Goal: Task Accomplishment & Management: Complete application form

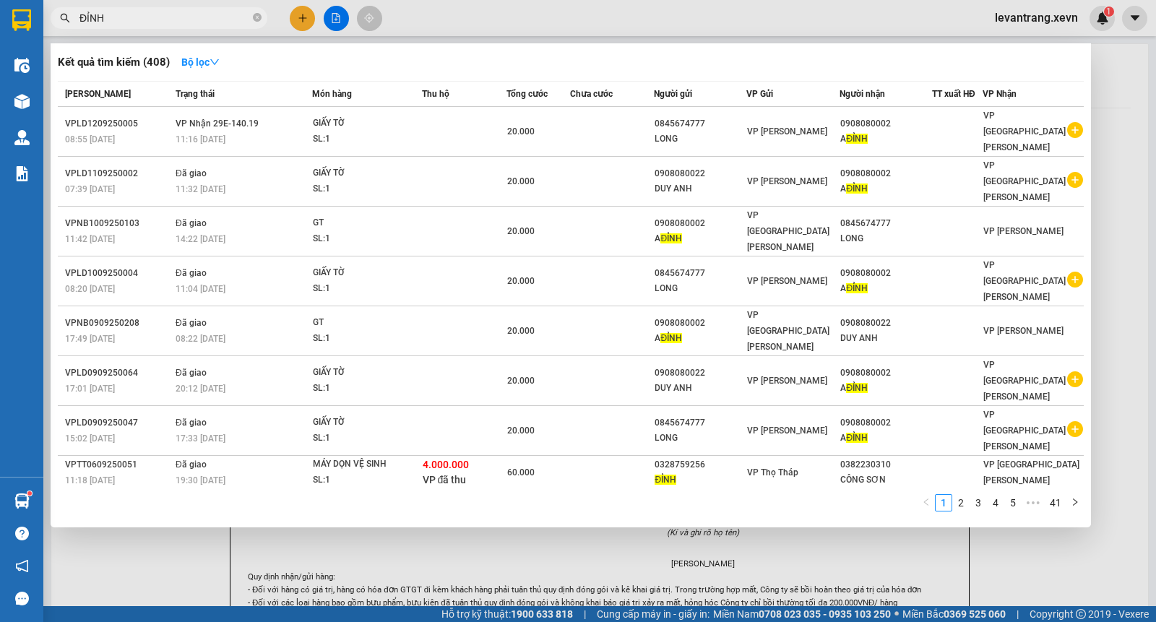
drag, startPoint x: 0, startPoint y: 0, endPoint x: 90, endPoint y: 25, distance: 93.8
click at [90, 25] on input "ĐỈNH" at bounding box center [164, 18] width 171 height 16
click at [297, 11] on div at bounding box center [578, 311] width 1156 height 622
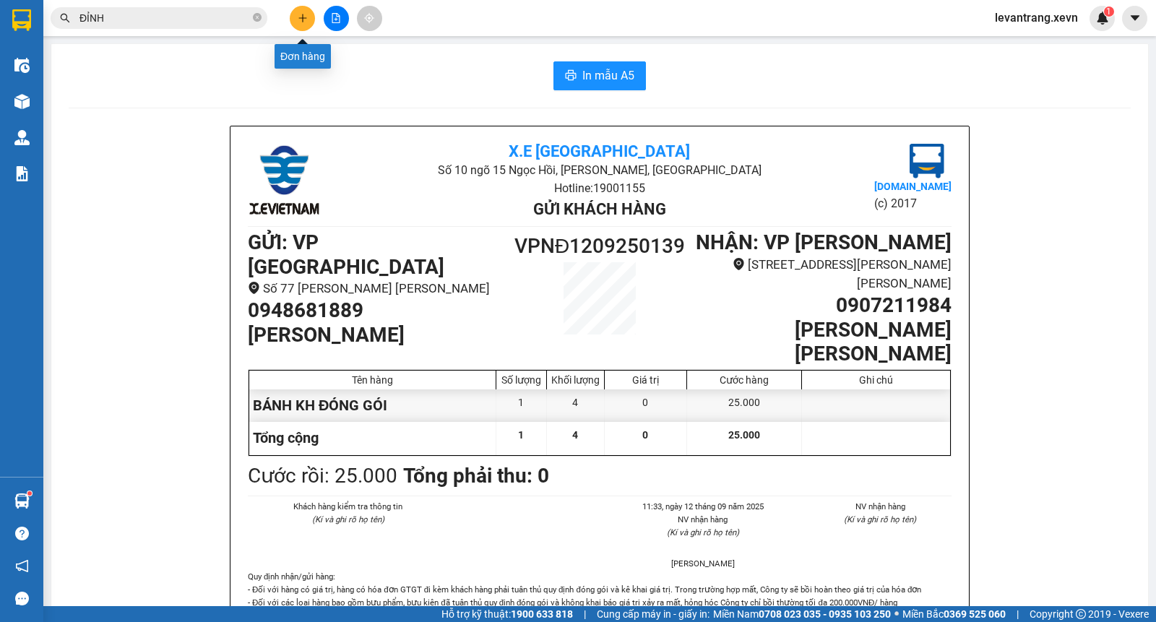
click at [297, 11] on button at bounding box center [302, 18] width 25 height 25
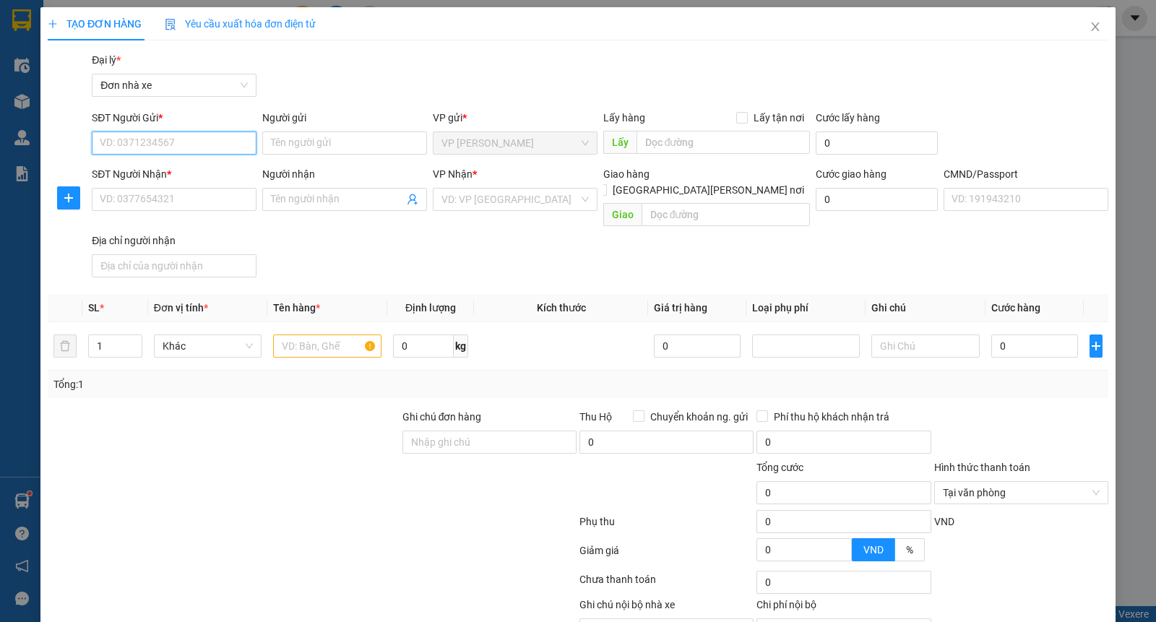
click at [194, 134] on input "SĐT Người Gửi *" at bounding box center [174, 142] width 165 height 23
type input "0967352668"
type input "YÊN"
type input "0818466789"
type input "SƠN"
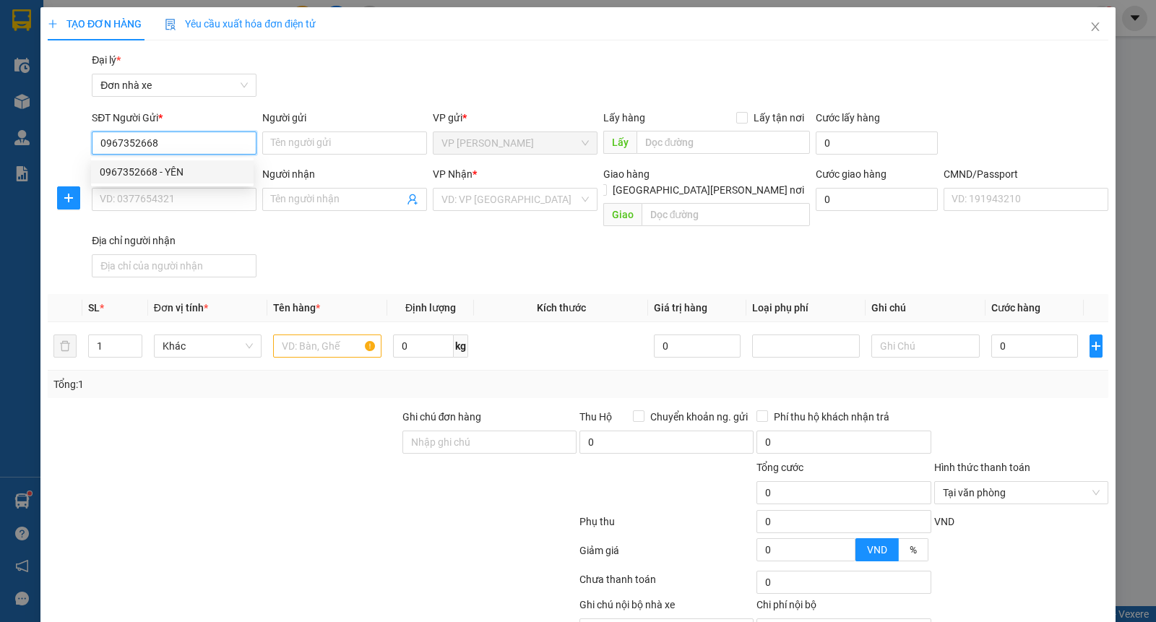
type input "037089005183 TRẦN MINH ĐỨC"
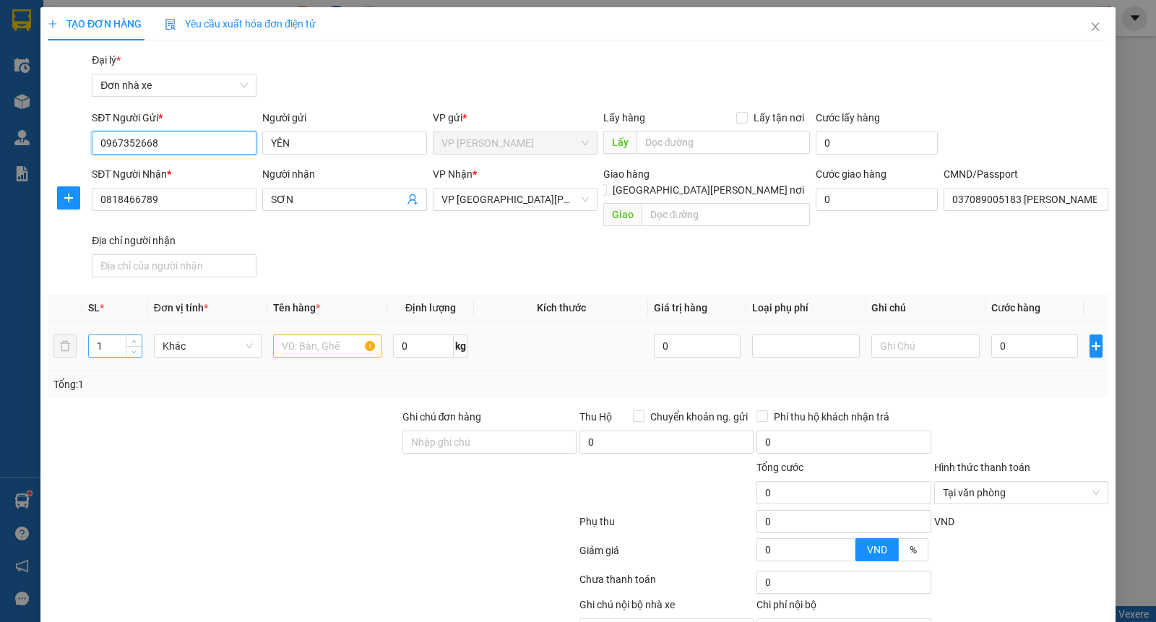
drag, startPoint x: 242, startPoint y: 331, endPoint x: 106, endPoint y: 325, distance: 136.0
click at [106, 325] on tr "1 Khác 0 kg 0 0" at bounding box center [578, 346] width 1061 height 48
type input "0967352668"
click at [335, 335] on input "text" at bounding box center [327, 346] width 108 height 23
type input "QUẦN ÁO"
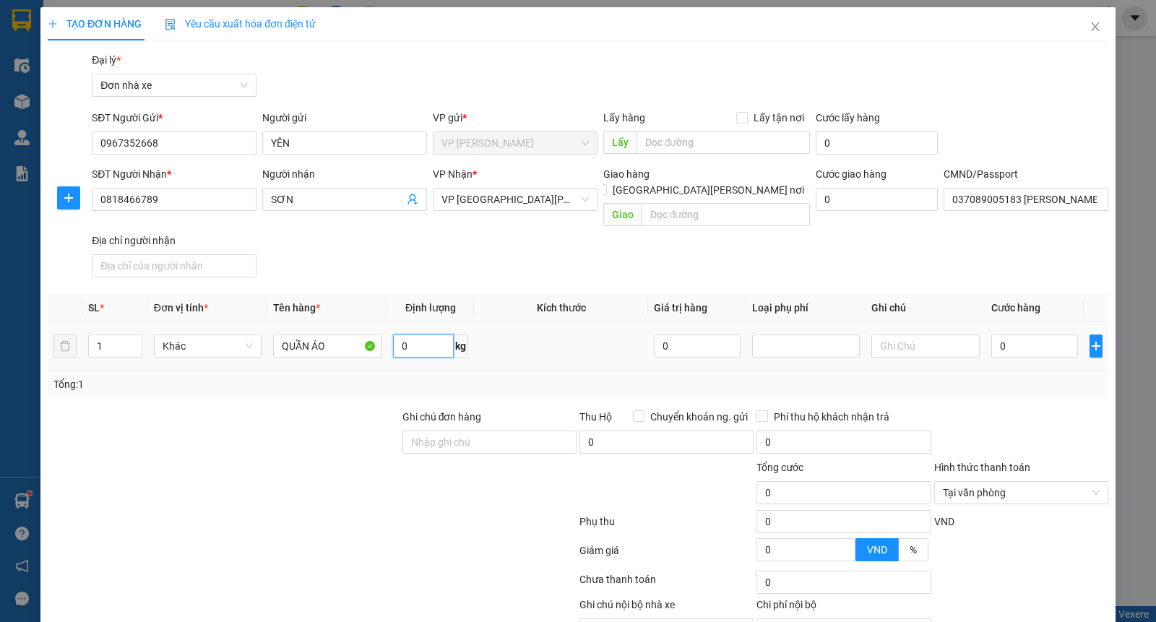
click at [439, 336] on input "0" at bounding box center [423, 346] width 61 height 23
type input "5"
click at [673, 335] on input "0" at bounding box center [697, 346] width 87 height 23
click at [995, 335] on input "0" at bounding box center [1034, 346] width 87 height 23
type input "3"
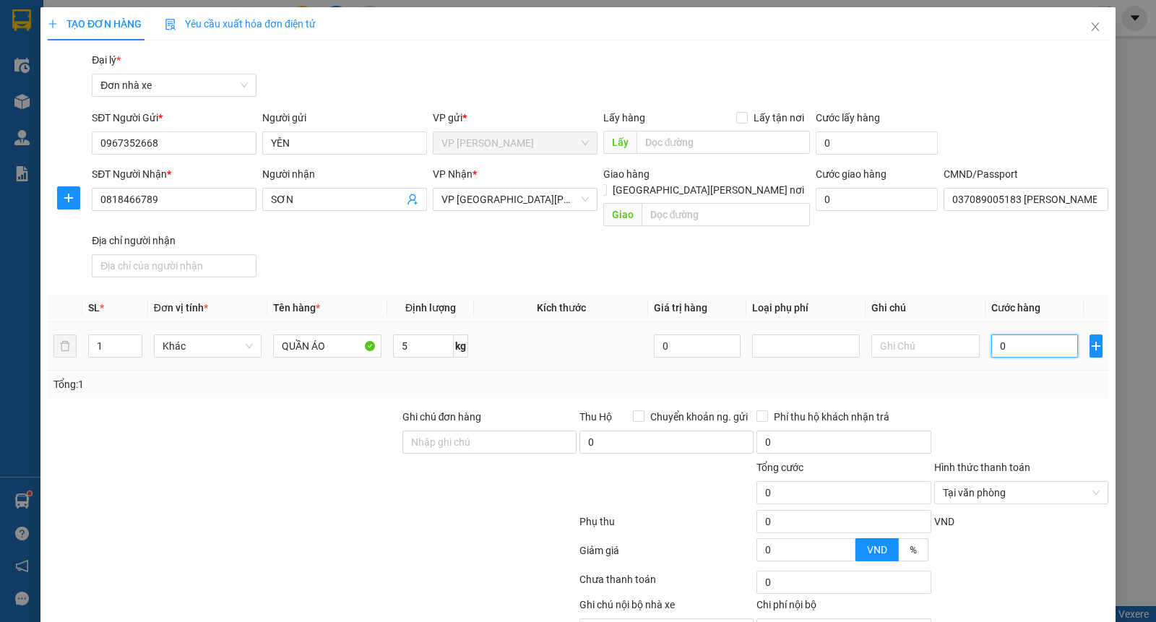
type input "3"
type input "30"
type input "300"
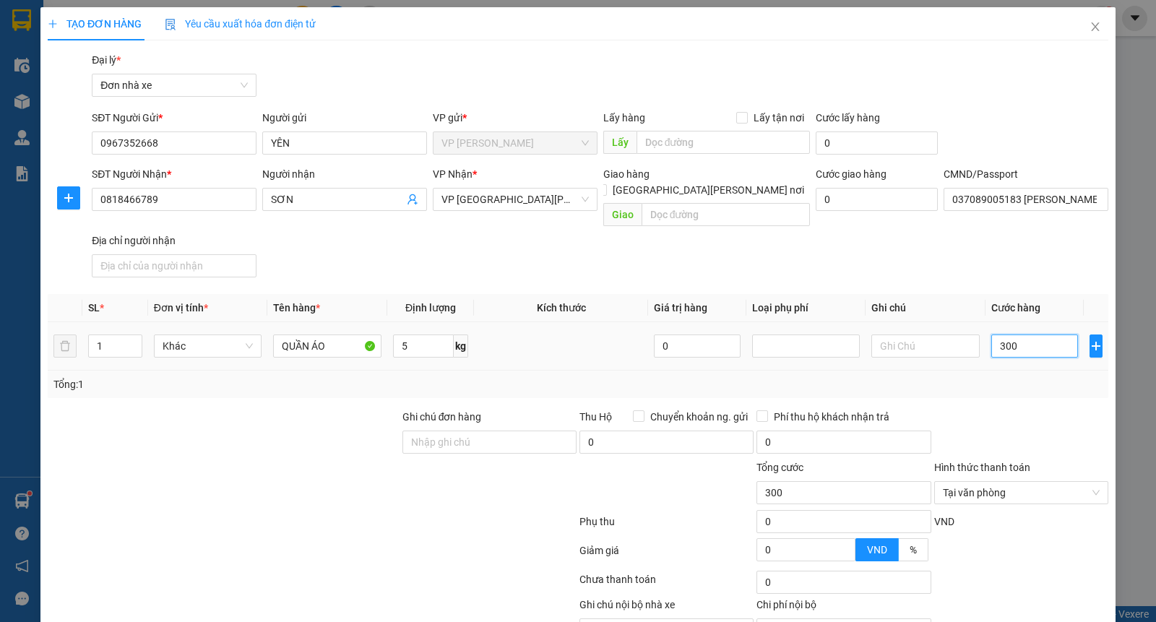
type input "3.000"
type input "30.000"
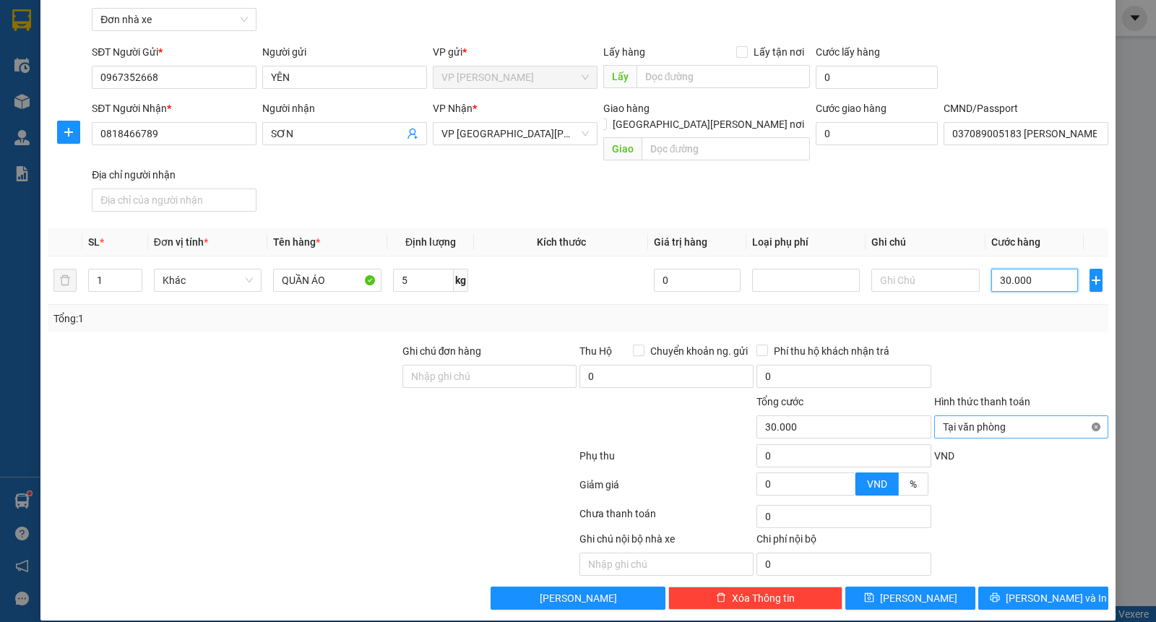
type input "30.000"
click at [1038, 590] on span "[PERSON_NAME] và In" at bounding box center [1056, 598] width 101 height 16
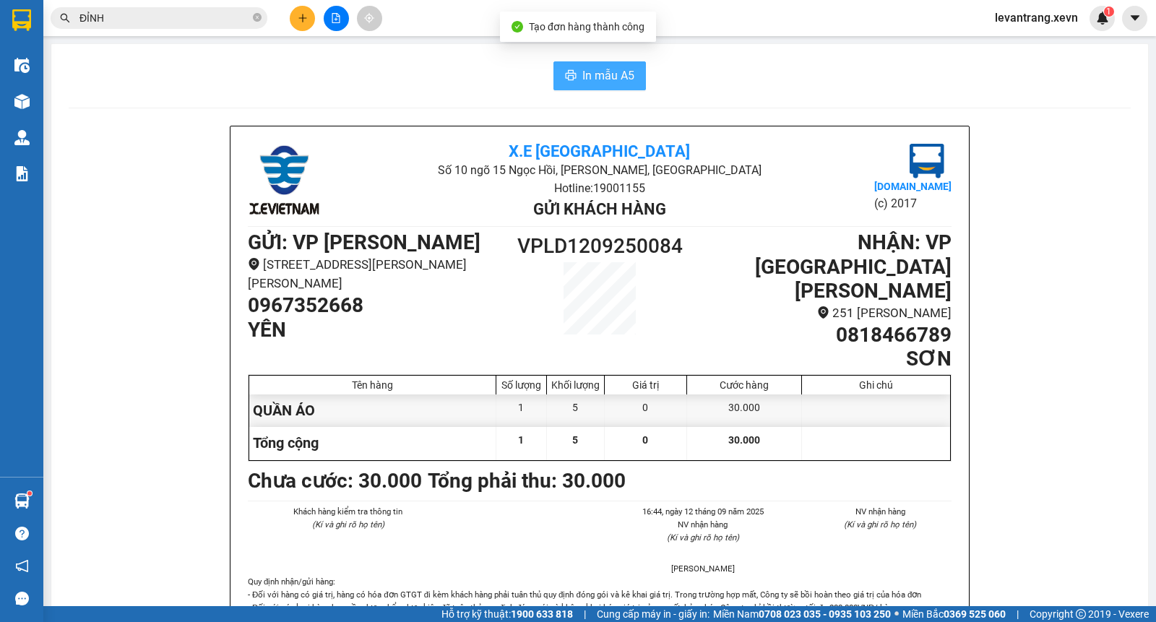
click at [608, 75] on span "In mẫu A5" at bounding box center [608, 75] width 52 height 18
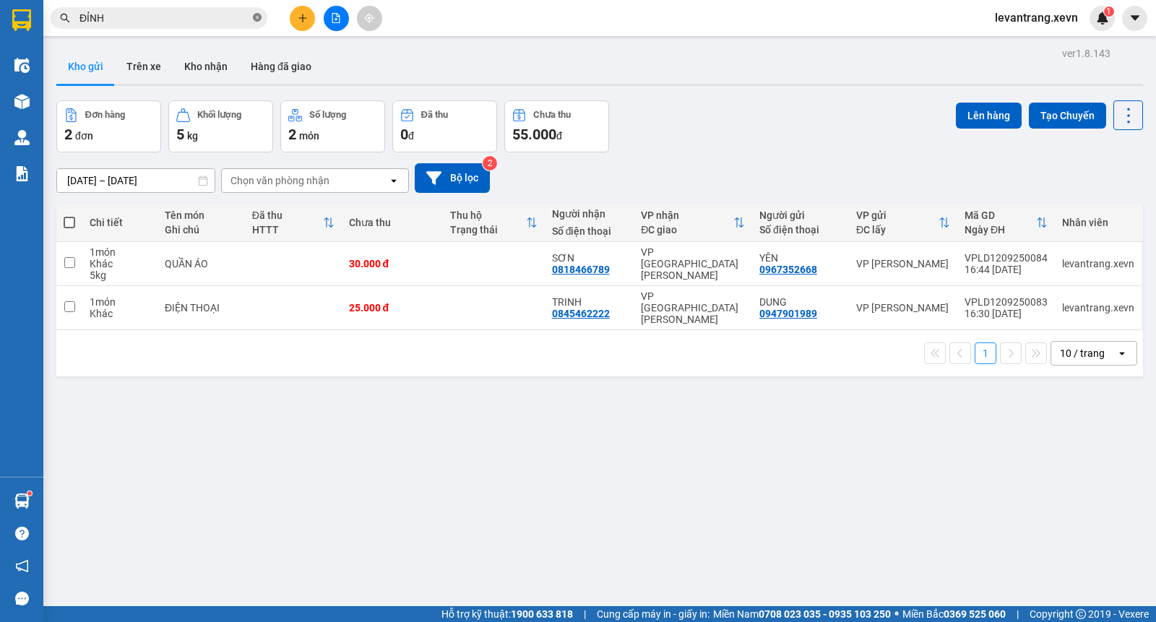
click at [255, 16] on icon "close-circle" at bounding box center [257, 17] width 9 height 9
click at [119, 19] on input "text" at bounding box center [164, 18] width 171 height 16
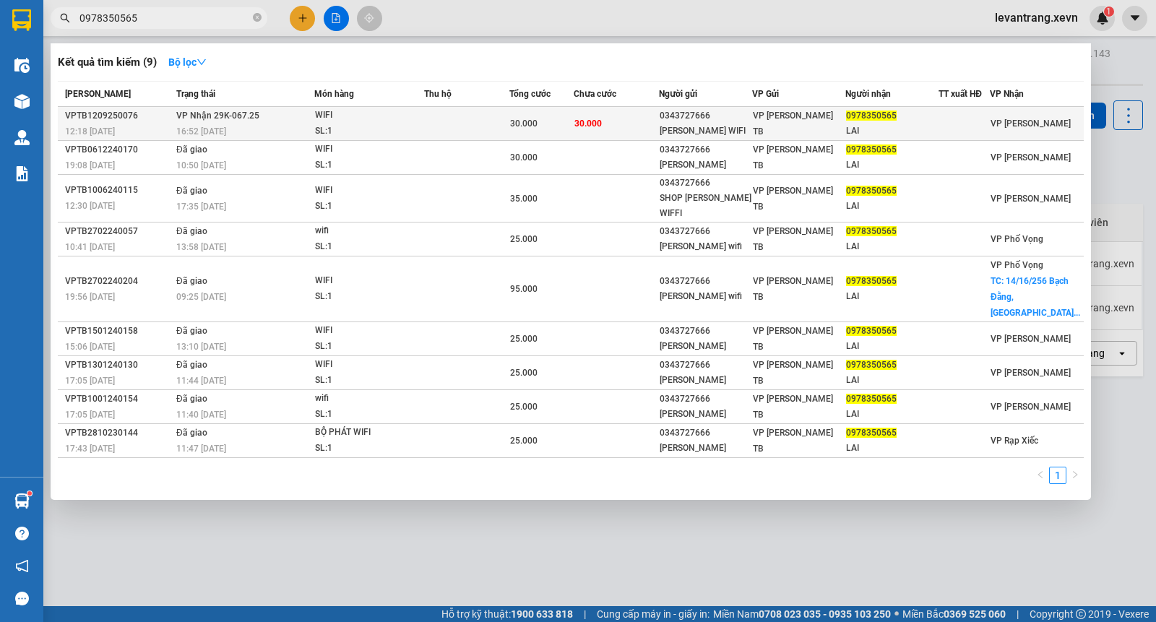
type input "0978350565"
click at [644, 121] on td "30.000" at bounding box center [616, 124] width 85 height 34
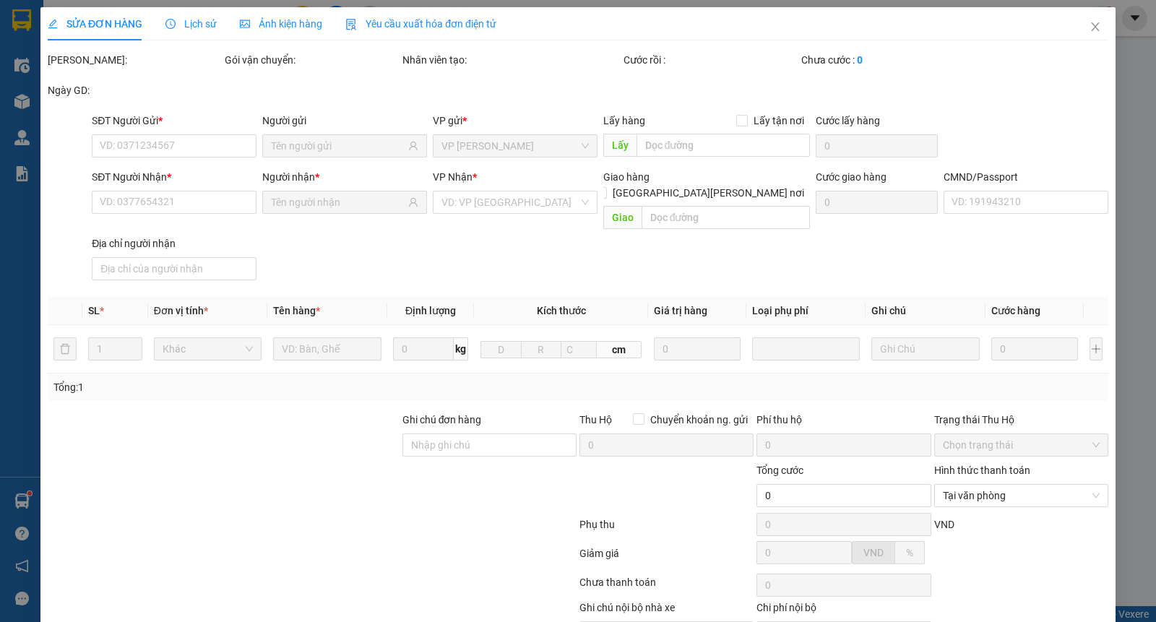
type input "0343727666"
type input "ANH WIFI"
type input "0978350565"
type input "LAI"
type input "024086016406 NGUYỄN TRUNG KIÊN 1986"
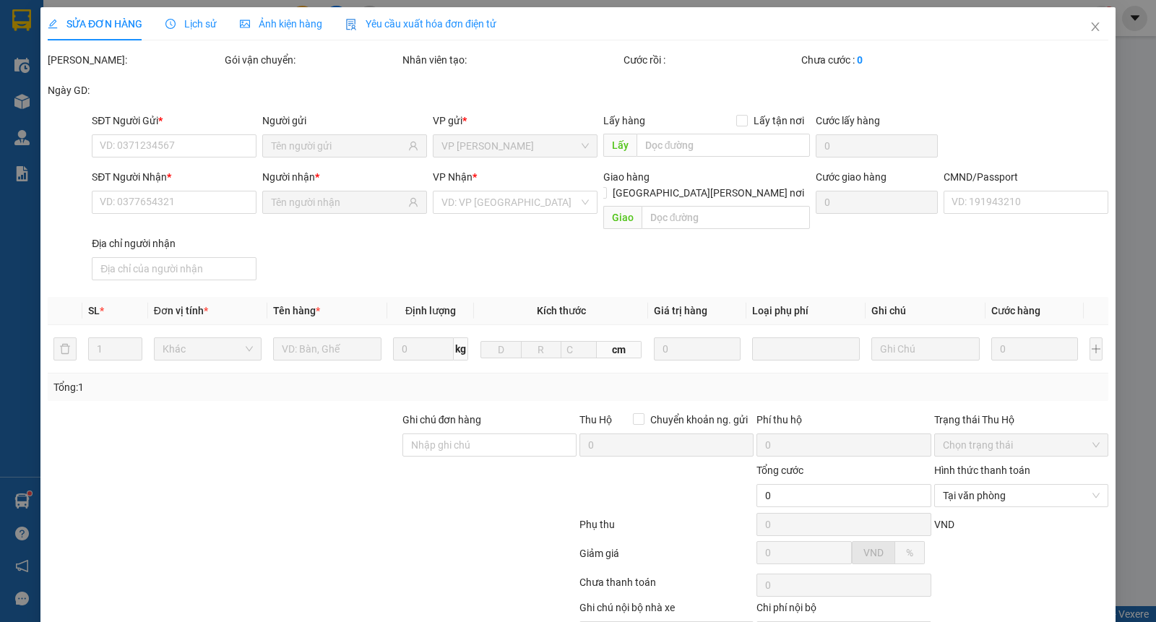
type input "Hồng An-Nam Hồng-NaM Trực NĐinh"
type input "30.000"
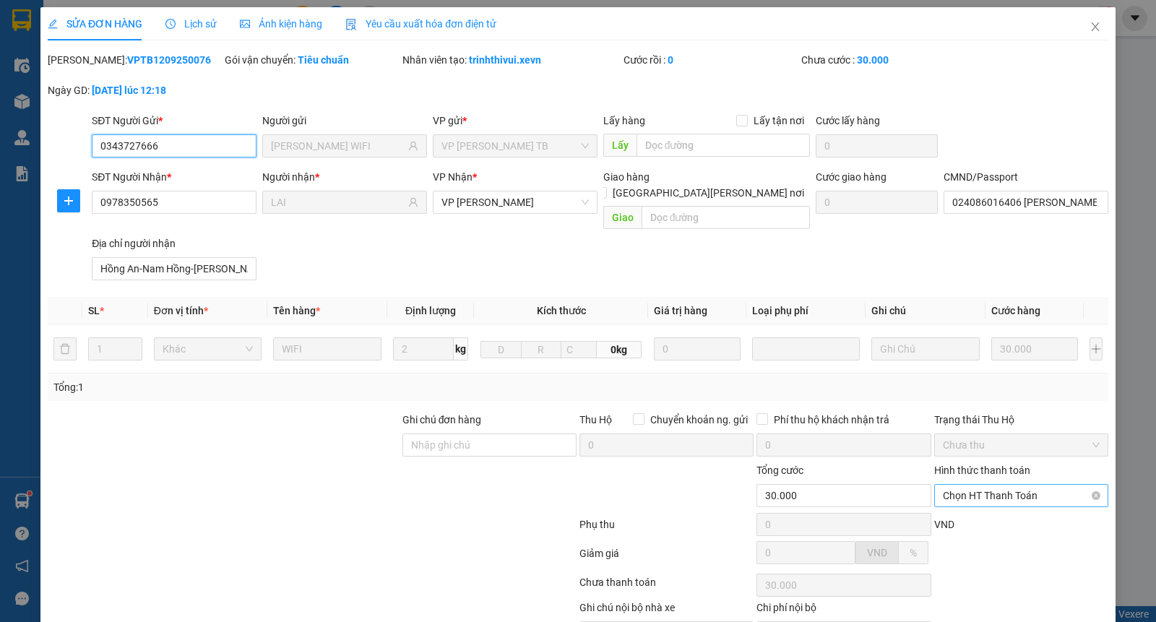
click at [1038, 485] on span "Chọn HT Thanh Toán" at bounding box center [1021, 496] width 157 height 22
click at [1006, 511] on div "Tại văn phòng" at bounding box center [1010, 509] width 155 height 16
type input "0"
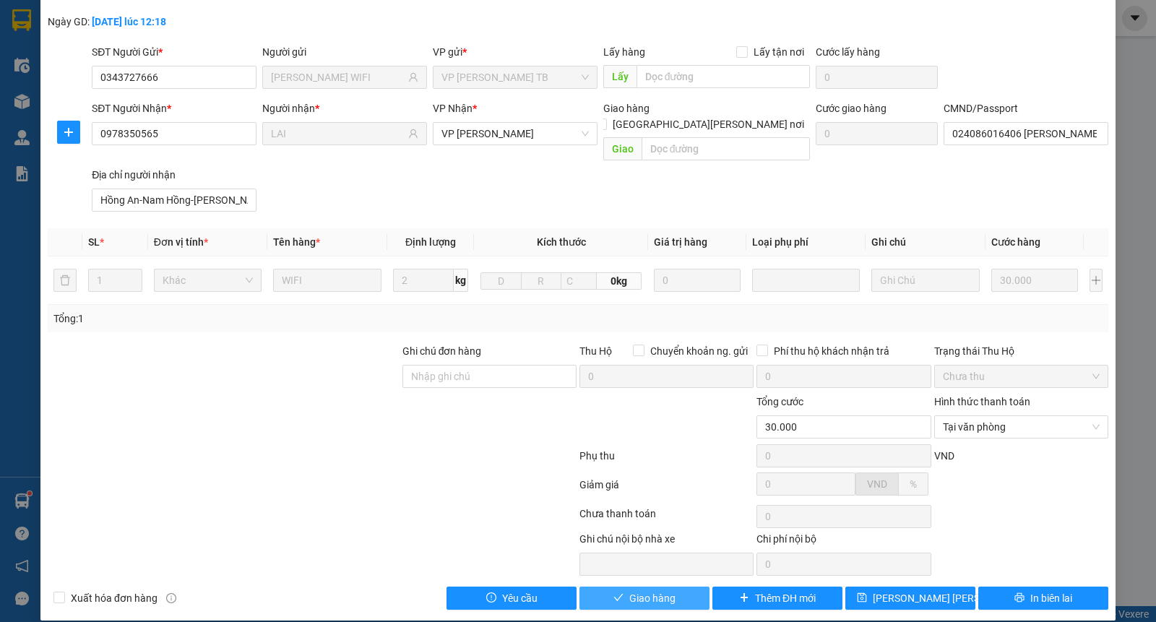
click at [637, 590] on span "Giao hàng" at bounding box center [652, 598] width 46 height 16
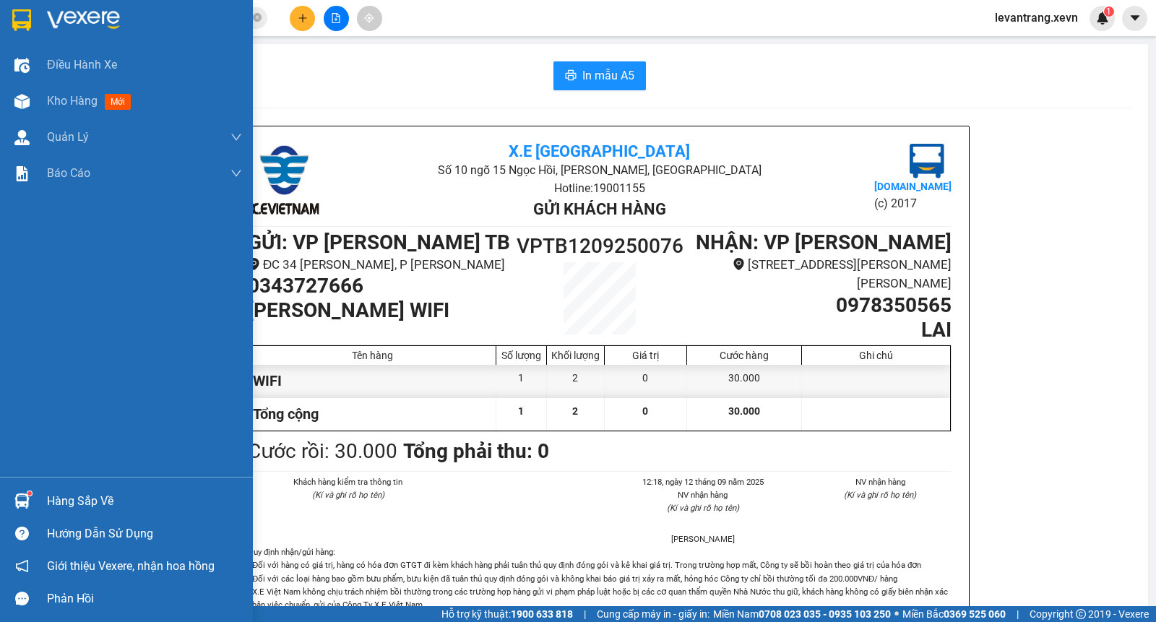
click at [27, 22] on img at bounding box center [21, 20] width 19 height 22
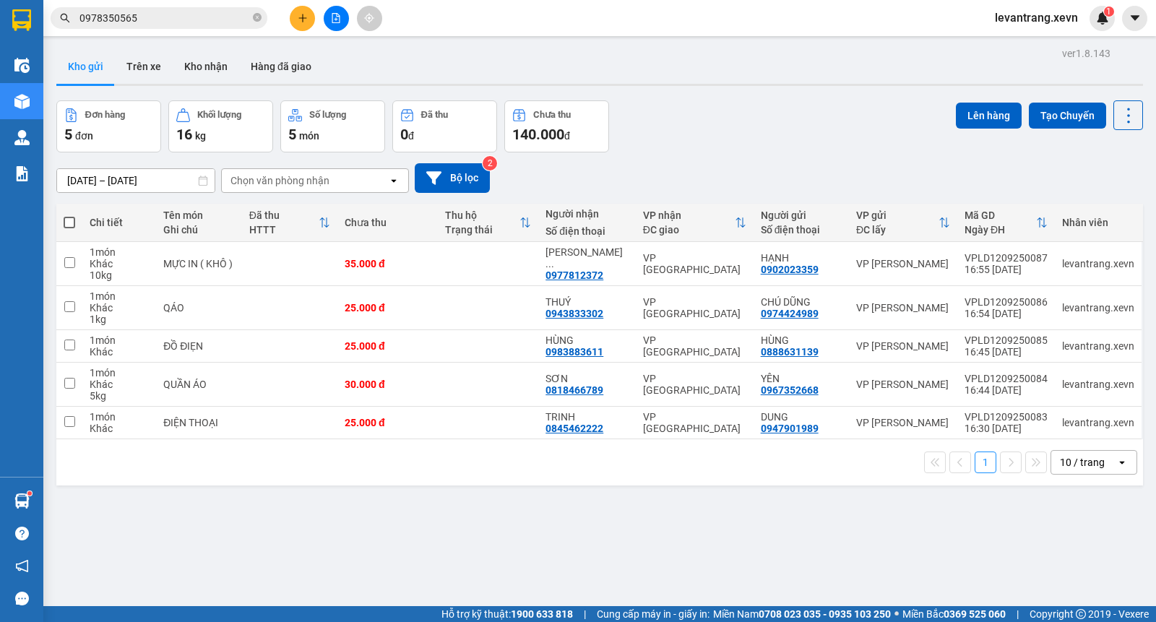
click at [297, 12] on button at bounding box center [302, 18] width 25 height 25
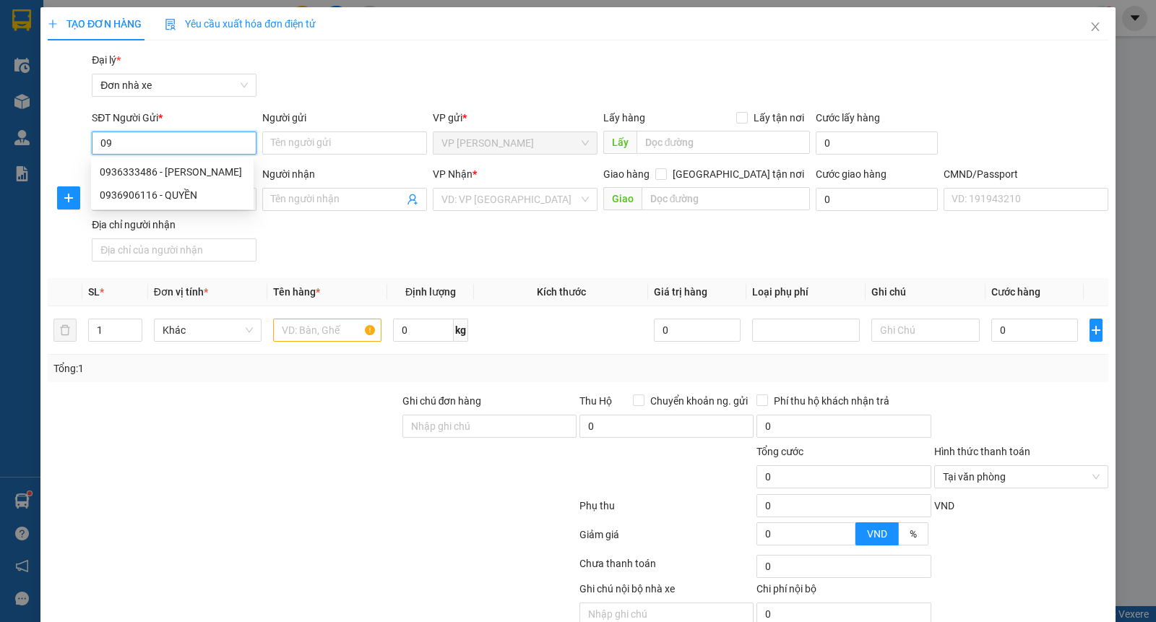
type input "0"
type input "0969557958"
click at [193, 178] on div "0969557958 - PHÚ" at bounding box center [172, 172] width 145 height 16
type input "PHÚ"
type input "0936203686"
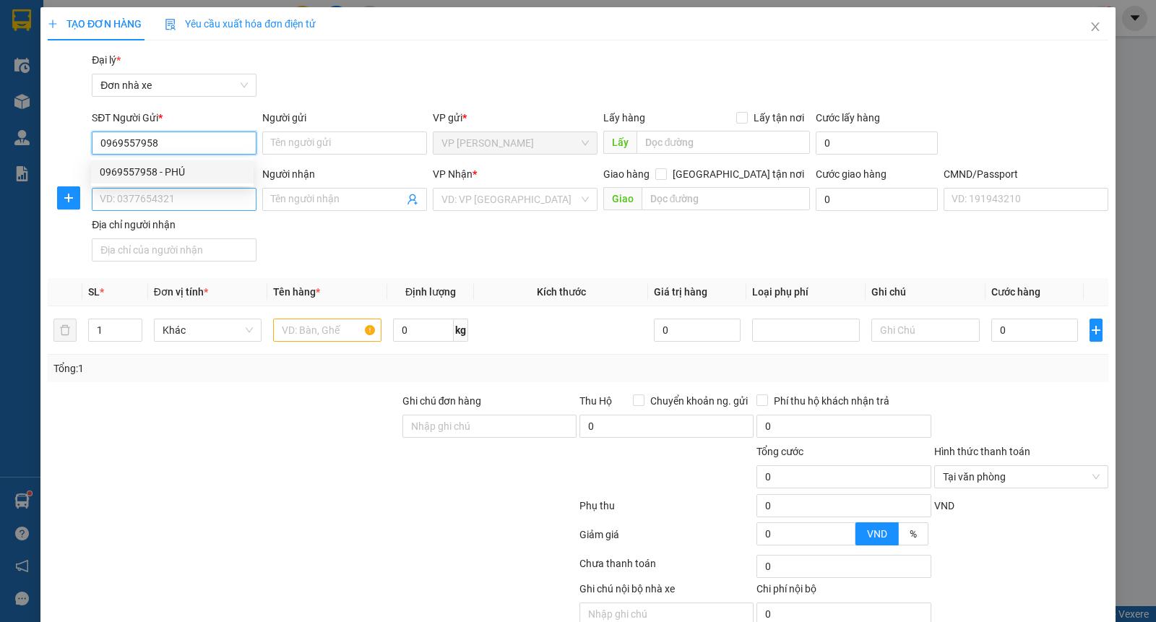
type input "E HẰNG"
type input "[PERSON_NAME] 034194010573"
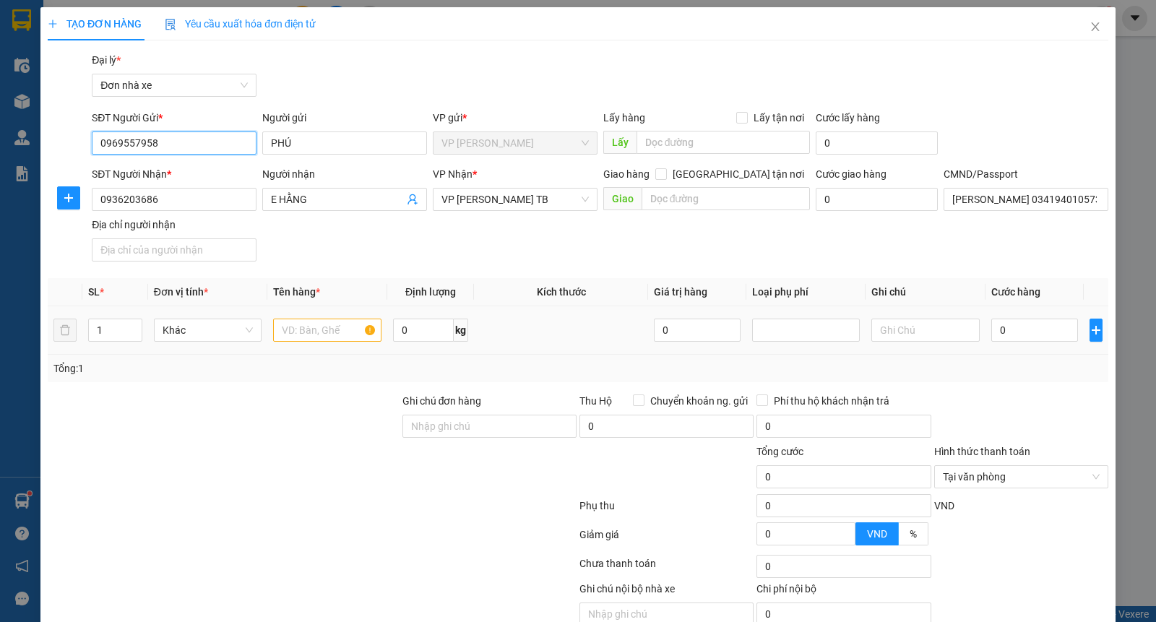
type input "0969557958"
click at [334, 326] on input "text" at bounding box center [327, 330] width 108 height 23
type input "GIẤY TỜ"
click at [657, 322] on input "0" at bounding box center [697, 330] width 87 height 23
click at [1026, 327] on input "0" at bounding box center [1034, 330] width 87 height 23
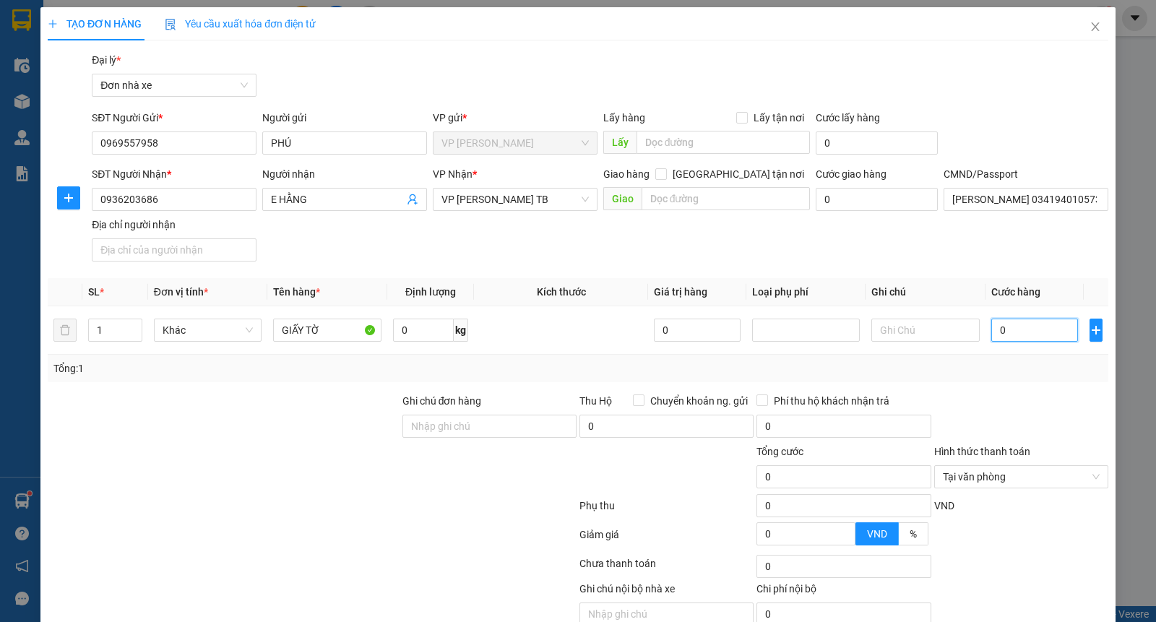
type input "2"
type input "25"
type input "250"
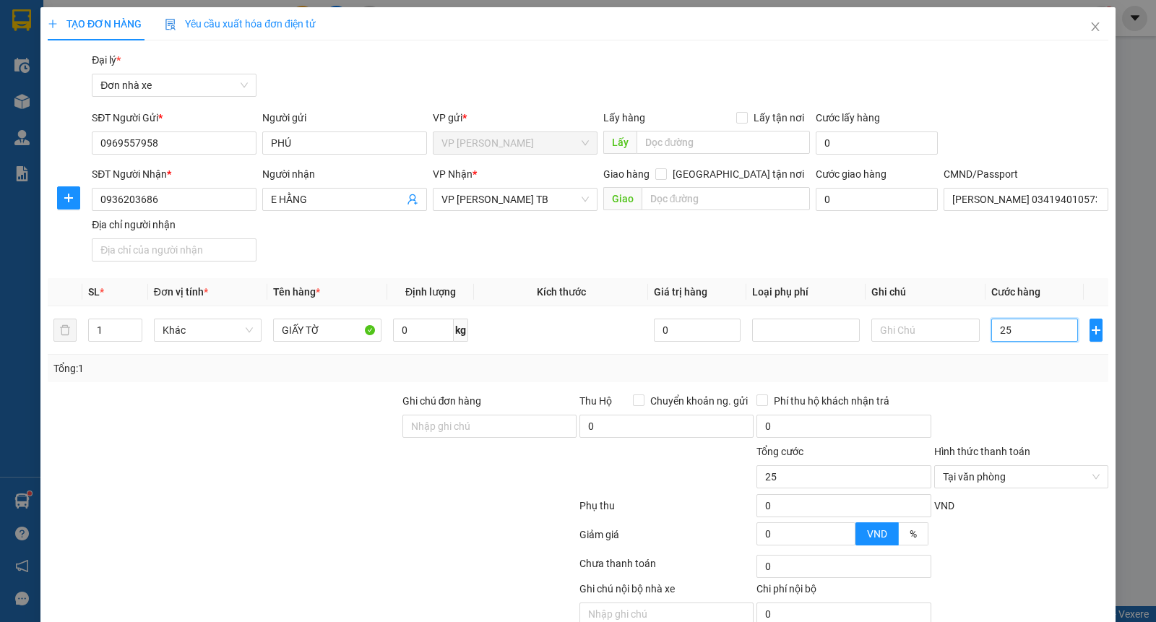
type input "250"
type input "2.500"
type input "25.000"
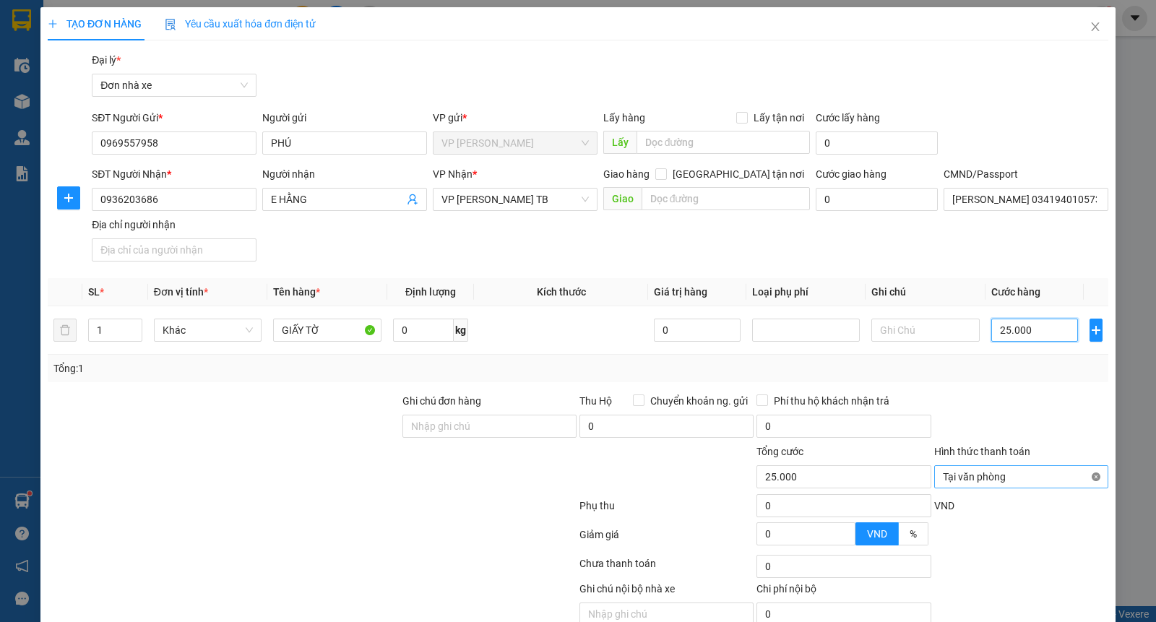
type input "25.000"
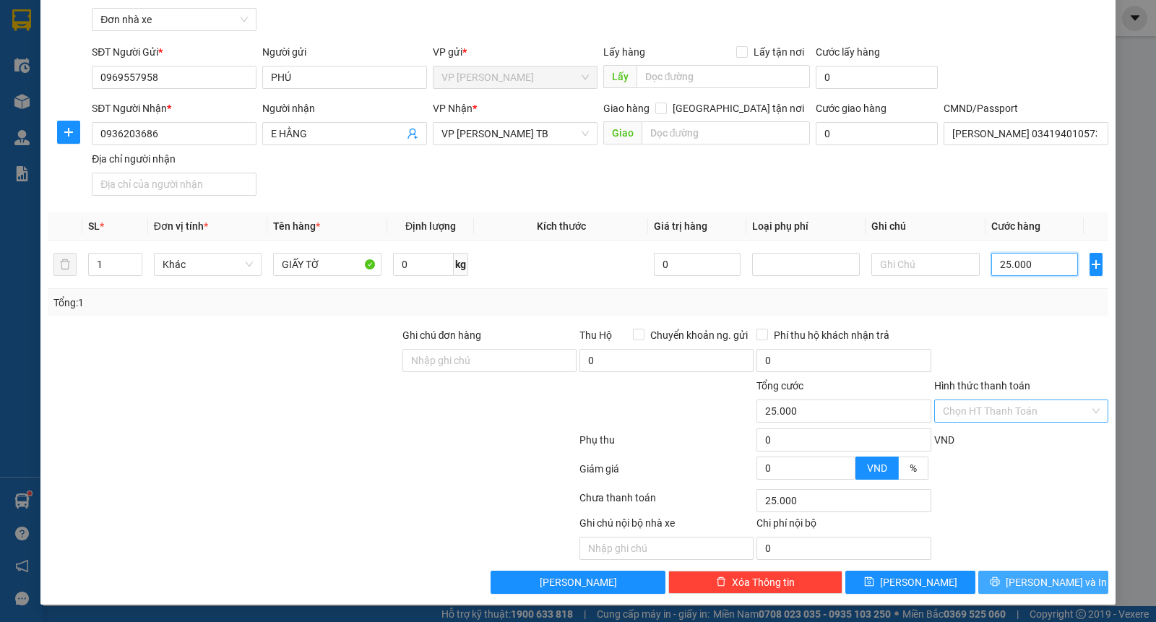
type input "25.000"
click at [1049, 586] on span "[PERSON_NAME] và In" at bounding box center [1056, 582] width 101 height 16
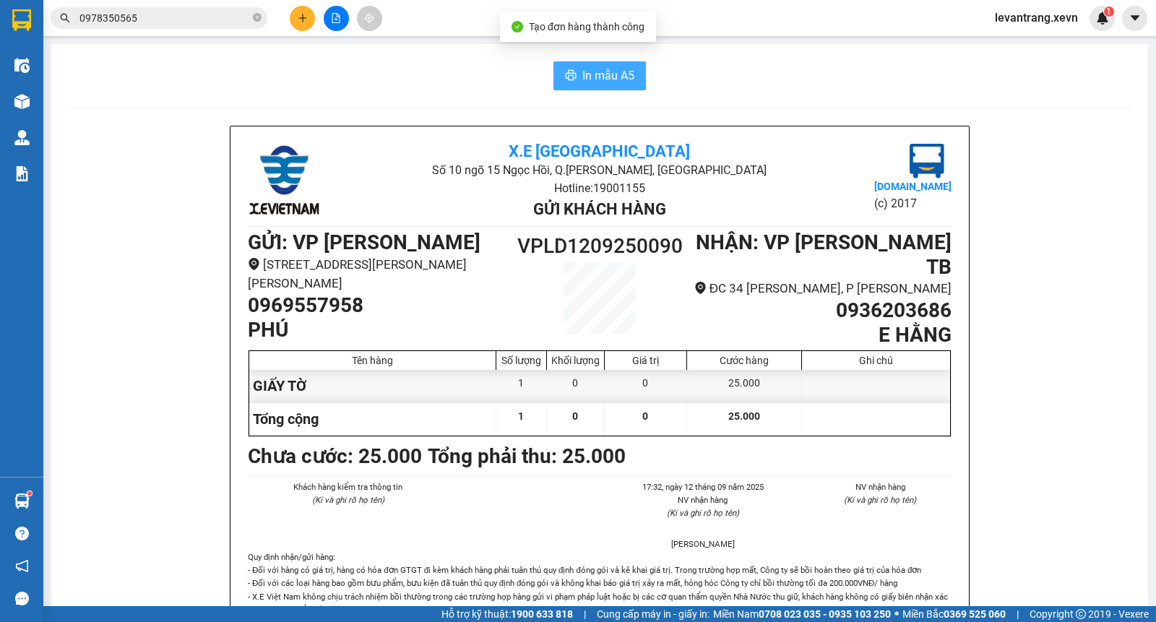
click at [592, 77] on span "In mẫu A5" at bounding box center [608, 75] width 52 height 18
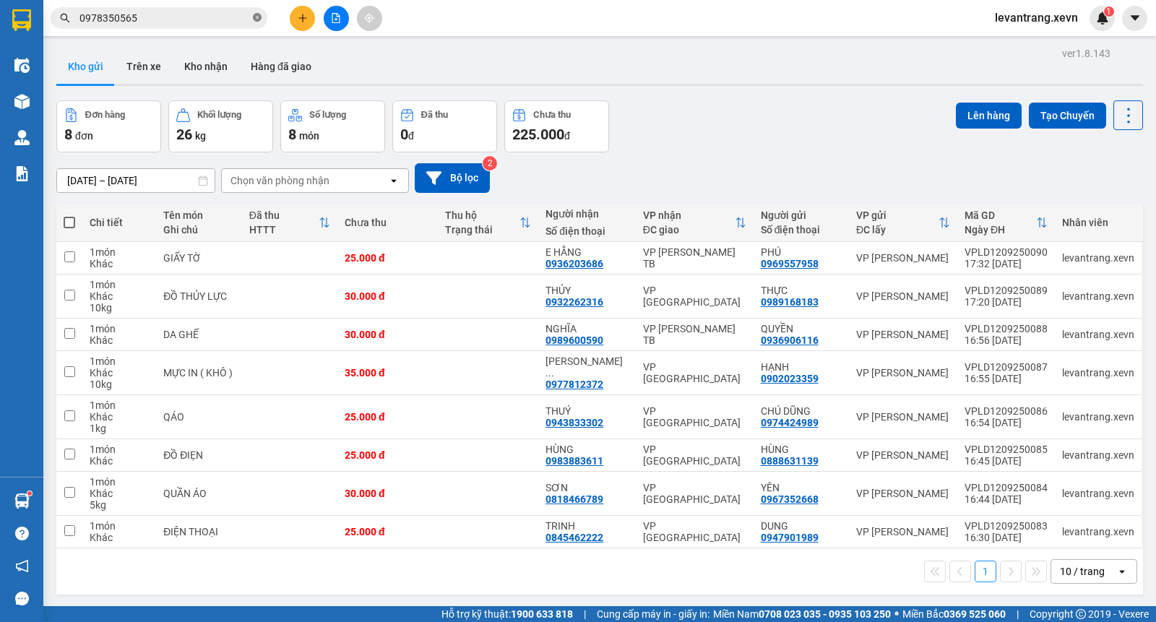
click at [254, 17] on icon "close-circle" at bounding box center [257, 17] width 9 height 9
click at [307, 19] on icon "plus" at bounding box center [303, 18] width 10 height 10
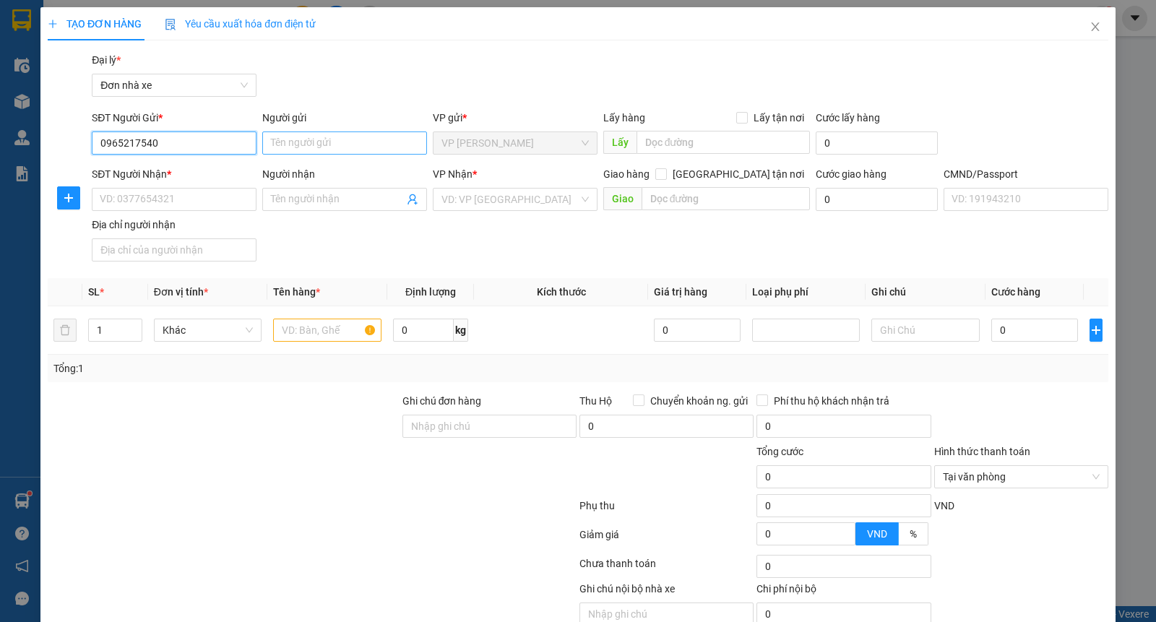
type input "0965217540"
click at [293, 149] on input "Người gửi" at bounding box center [344, 142] width 165 height 23
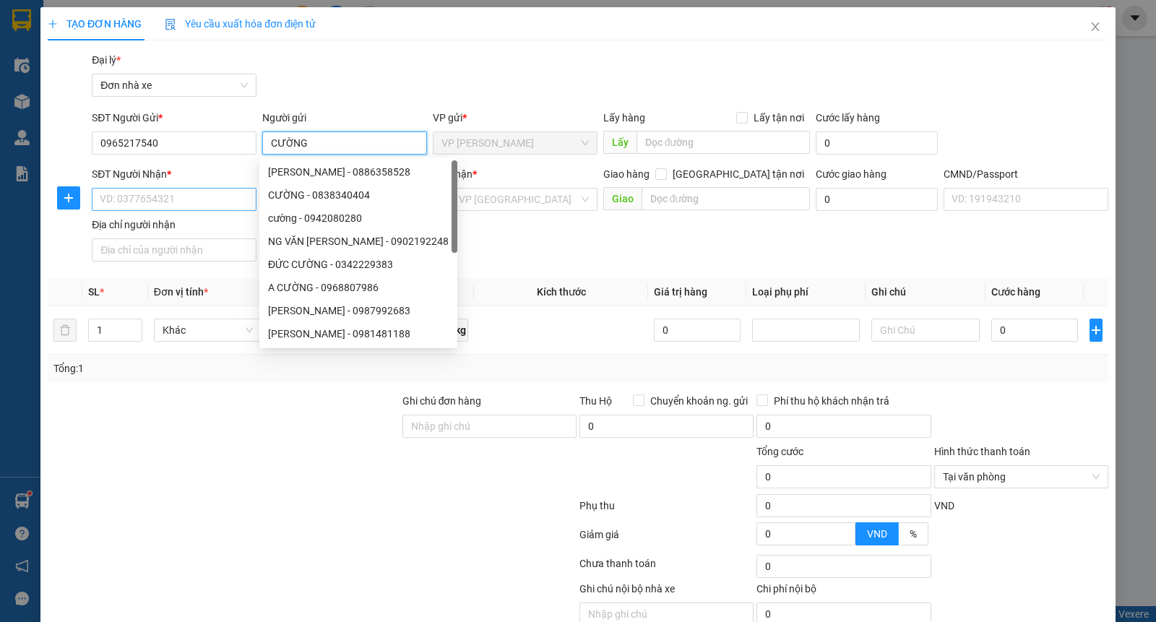
type input "CƯỜNG"
click at [189, 207] on input "SĐT Người Nhận *" at bounding box center [174, 199] width 165 height 23
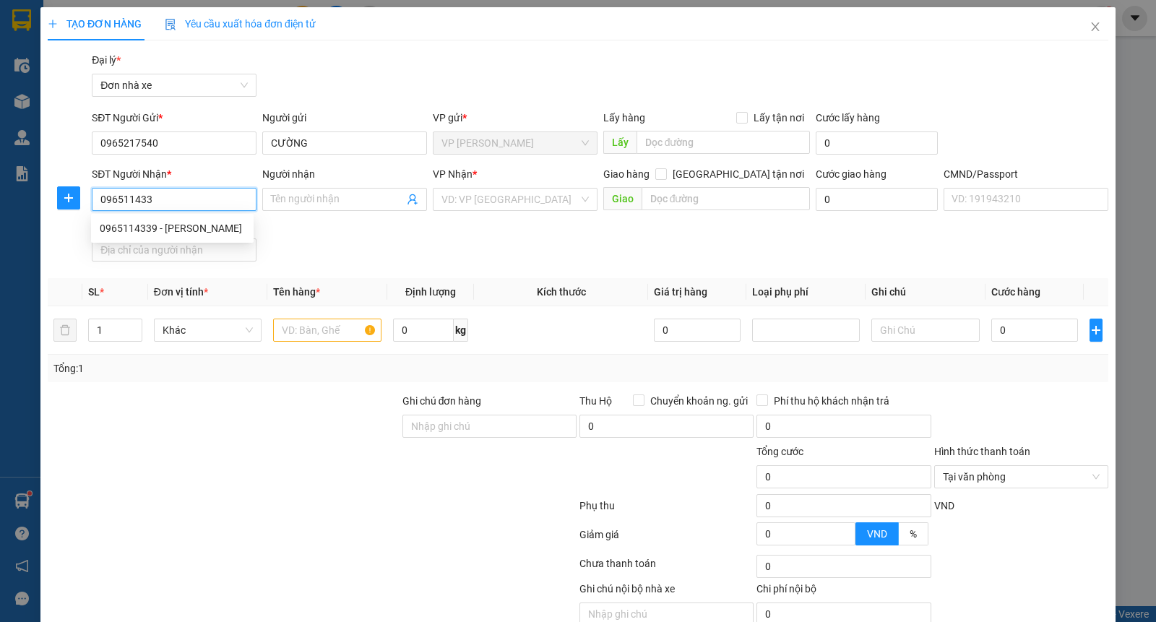
type input "0965114339"
click at [200, 223] on div "0965114339 - [PERSON_NAME]" at bounding box center [172, 228] width 145 height 16
type input "[PERSON_NAME]"
type input "037076005001 [PERSON_NAME]"
type input "0965114339"
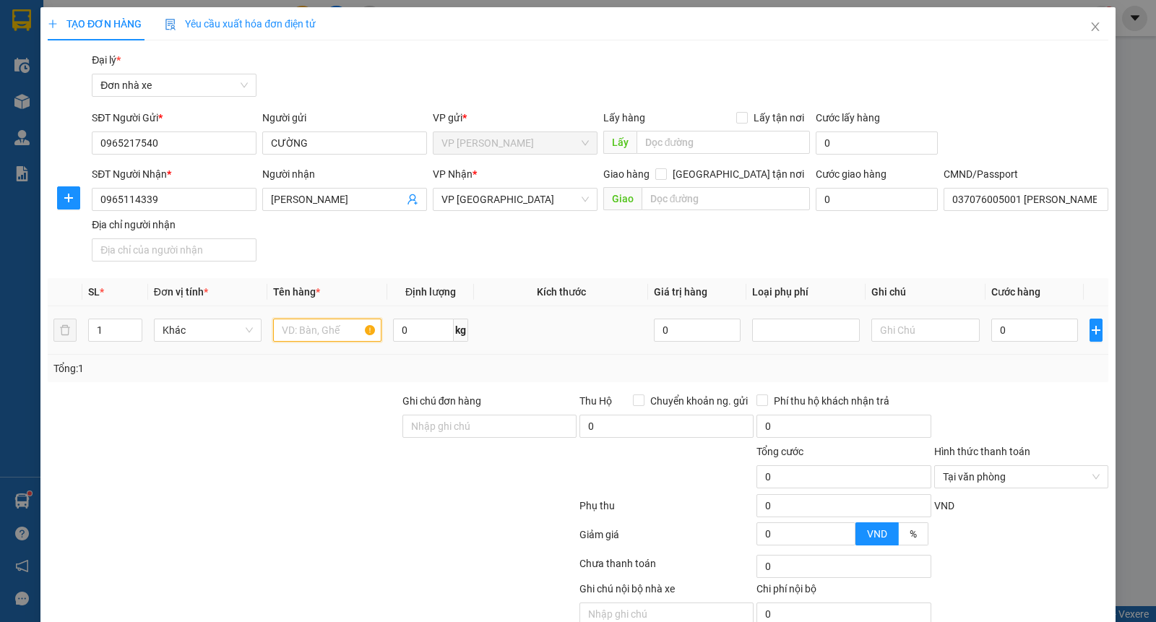
click at [337, 325] on input "text" at bounding box center [327, 330] width 108 height 23
type input "MỠ"
click at [431, 332] on input "0" at bounding box center [423, 330] width 61 height 23
type input "20"
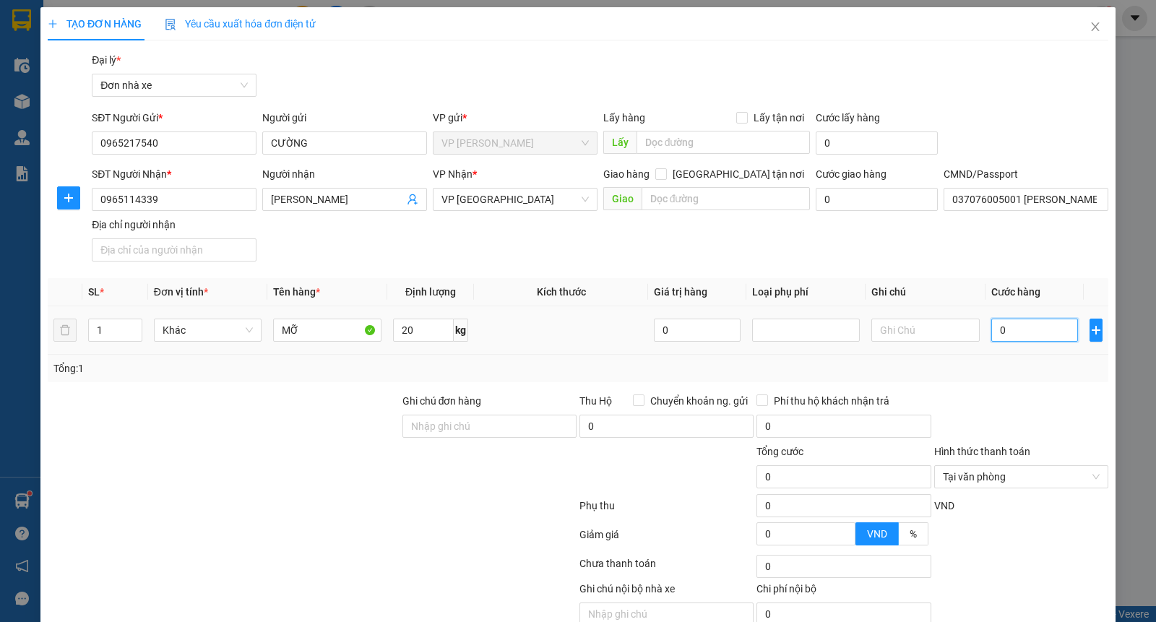
click at [994, 335] on input "0" at bounding box center [1034, 330] width 87 height 23
click at [993, 335] on input "0" at bounding box center [1034, 330] width 87 height 23
type input "4"
type input "40"
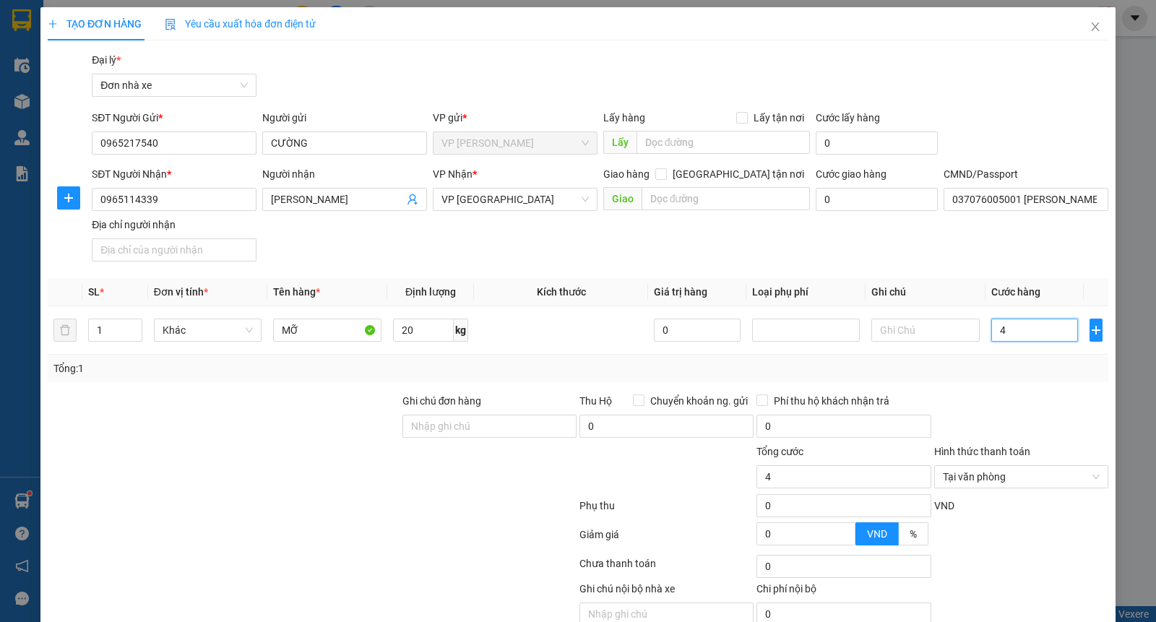
type input "40"
type input "400"
type input "4.000"
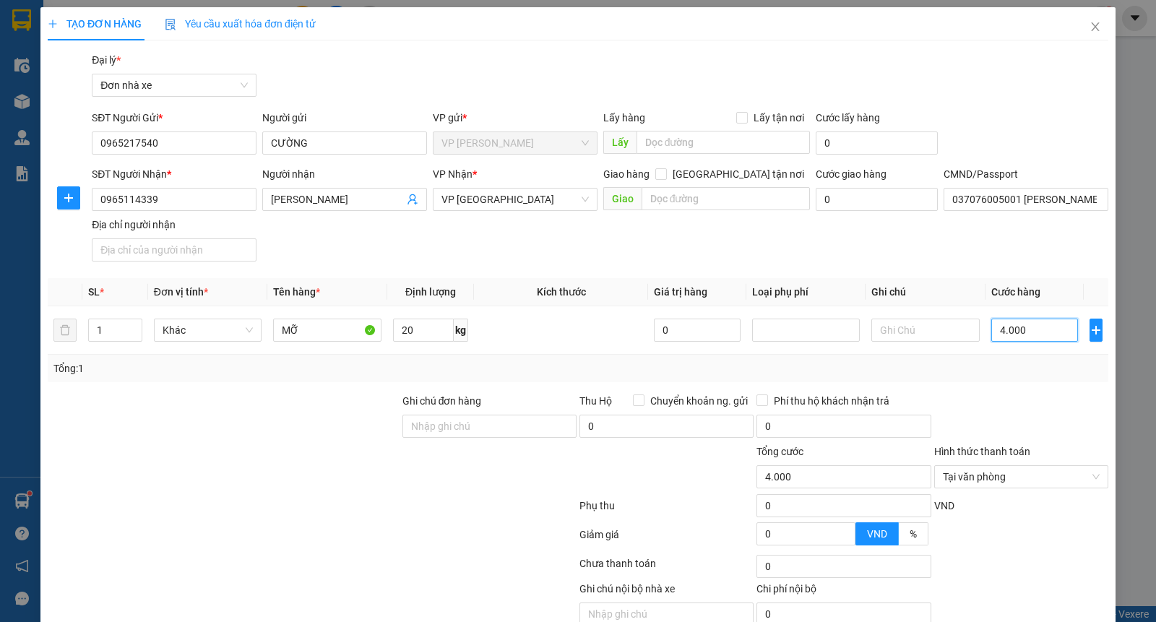
type input "40.000"
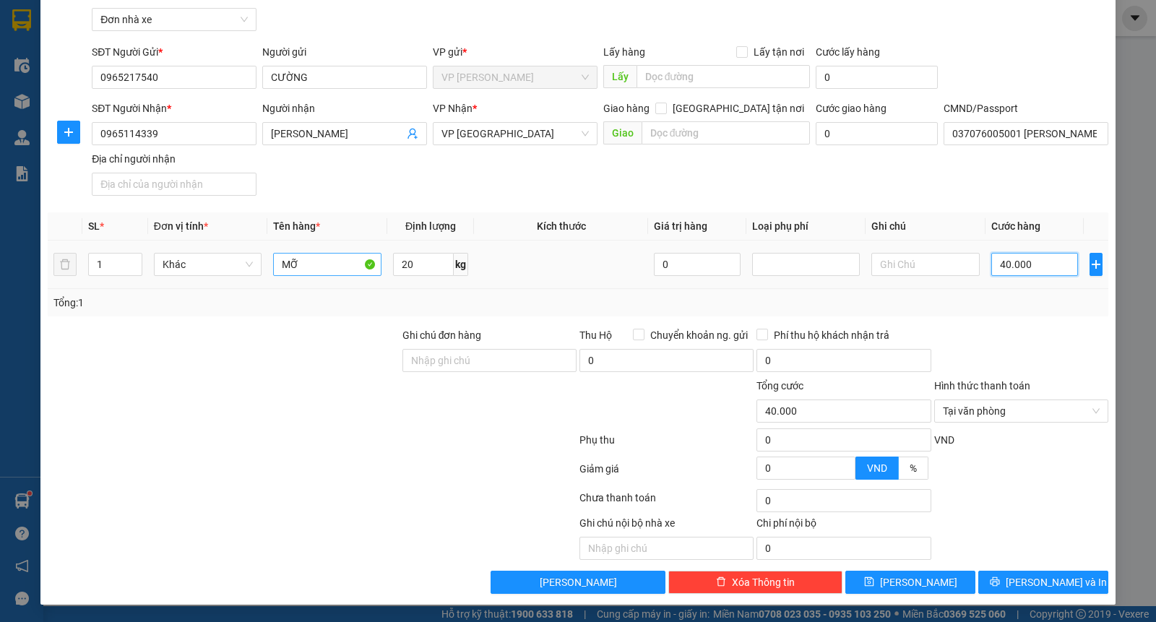
type input "40.000"
click at [330, 263] on input "MỠ" at bounding box center [327, 264] width 108 height 23
type input "MỠ MOLY"
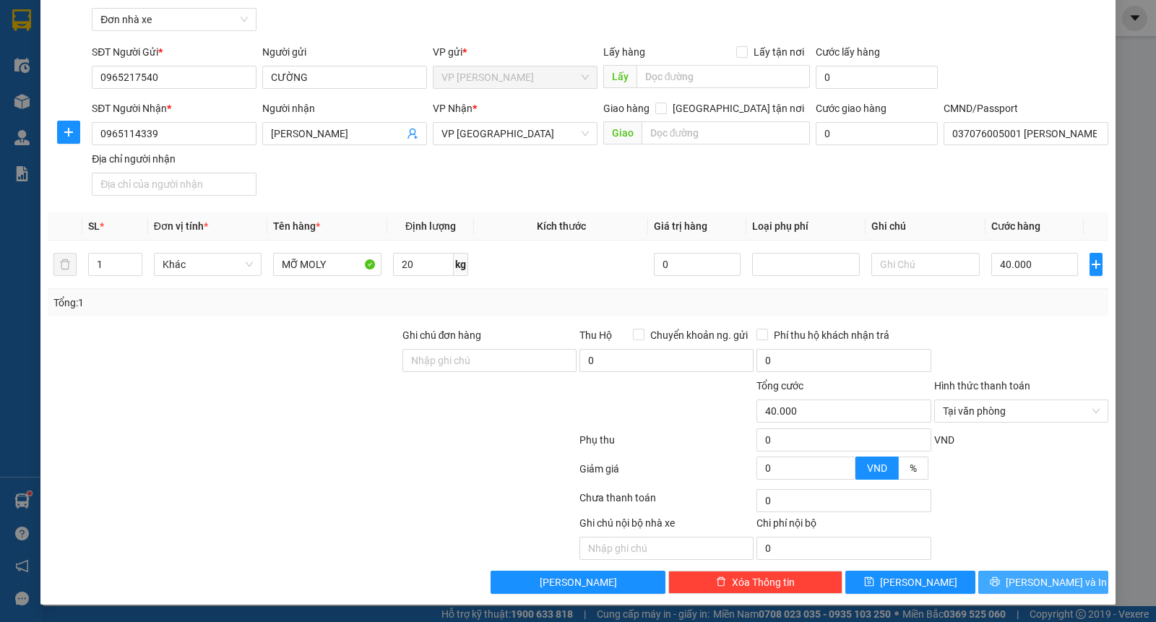
click at [1019, 582] on span "[PERSON_NAME] và In" at bounding box center [1056, 582] width 101 height 16
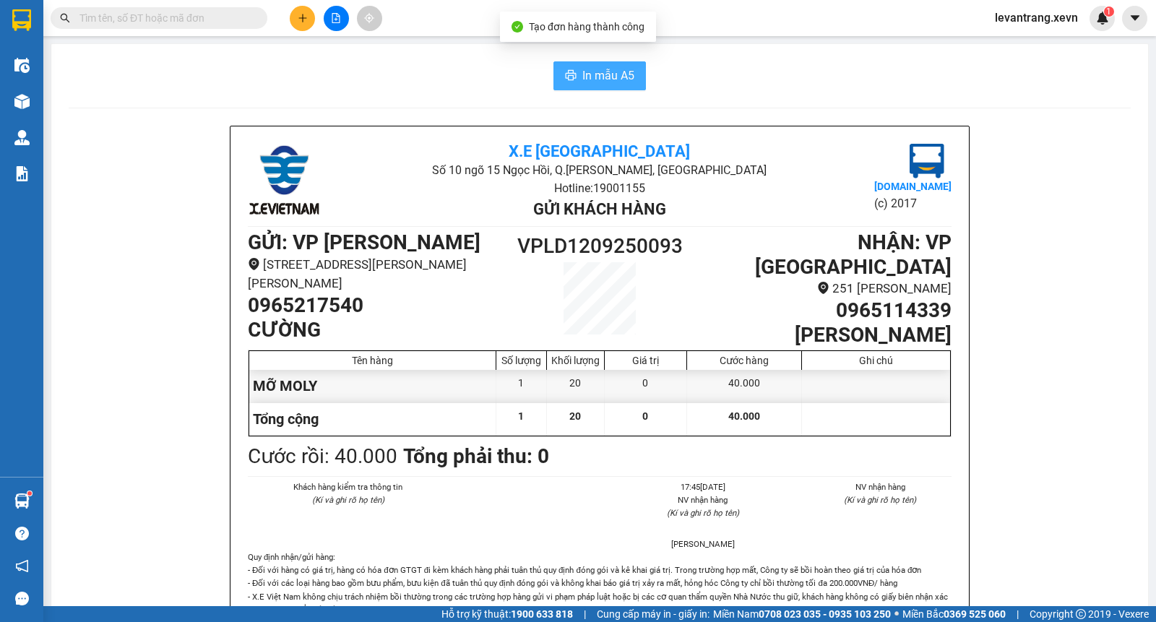
click at [566, 76] on icon "printer" at bounding box center [571, 75] width 11 height 10
